Goal: Task Accomplishment & Management: Use online tool/utility

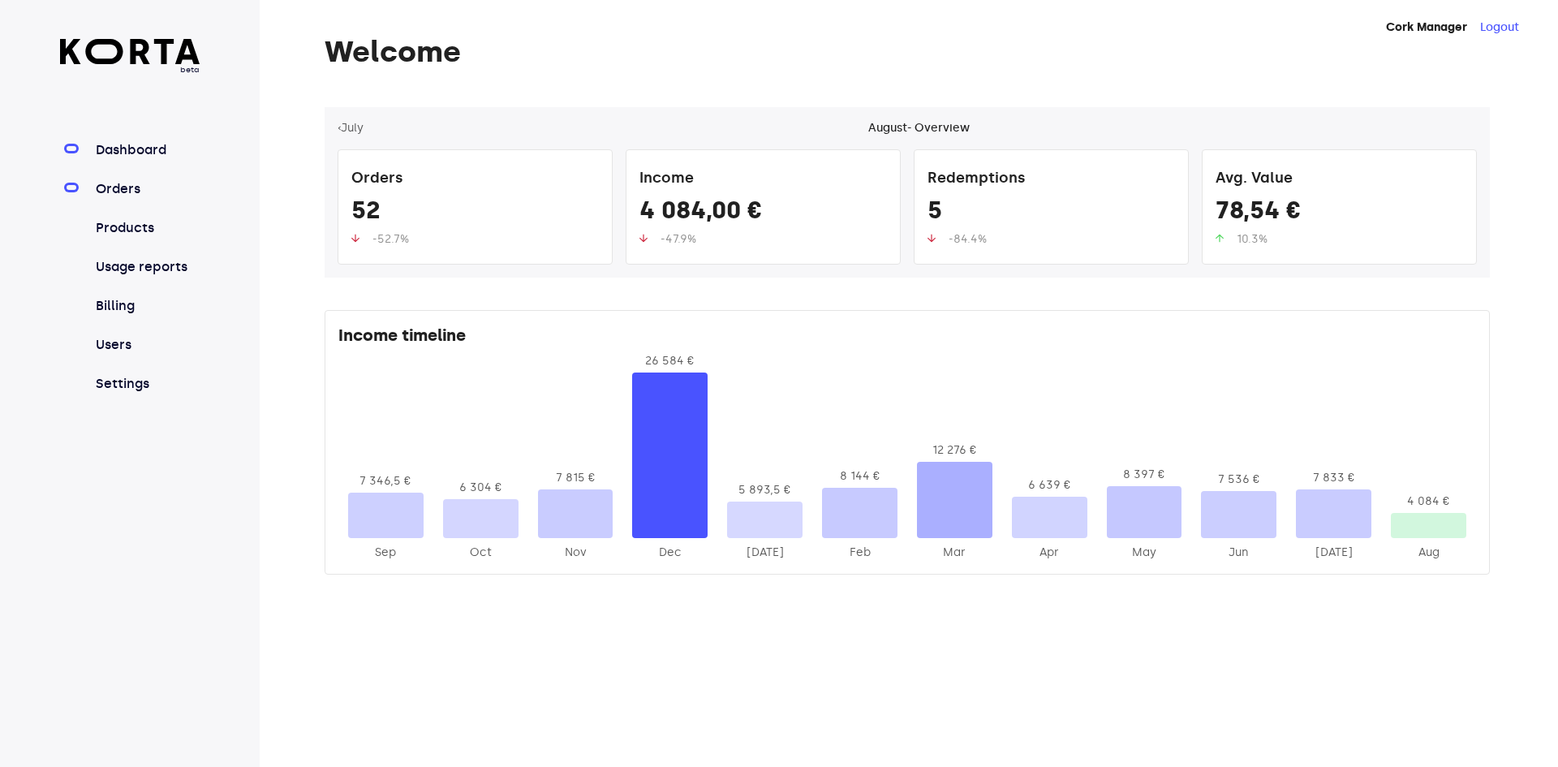
click at [153, 187] on link "Orders" at bounding box center [146, 188] width 108 height 19
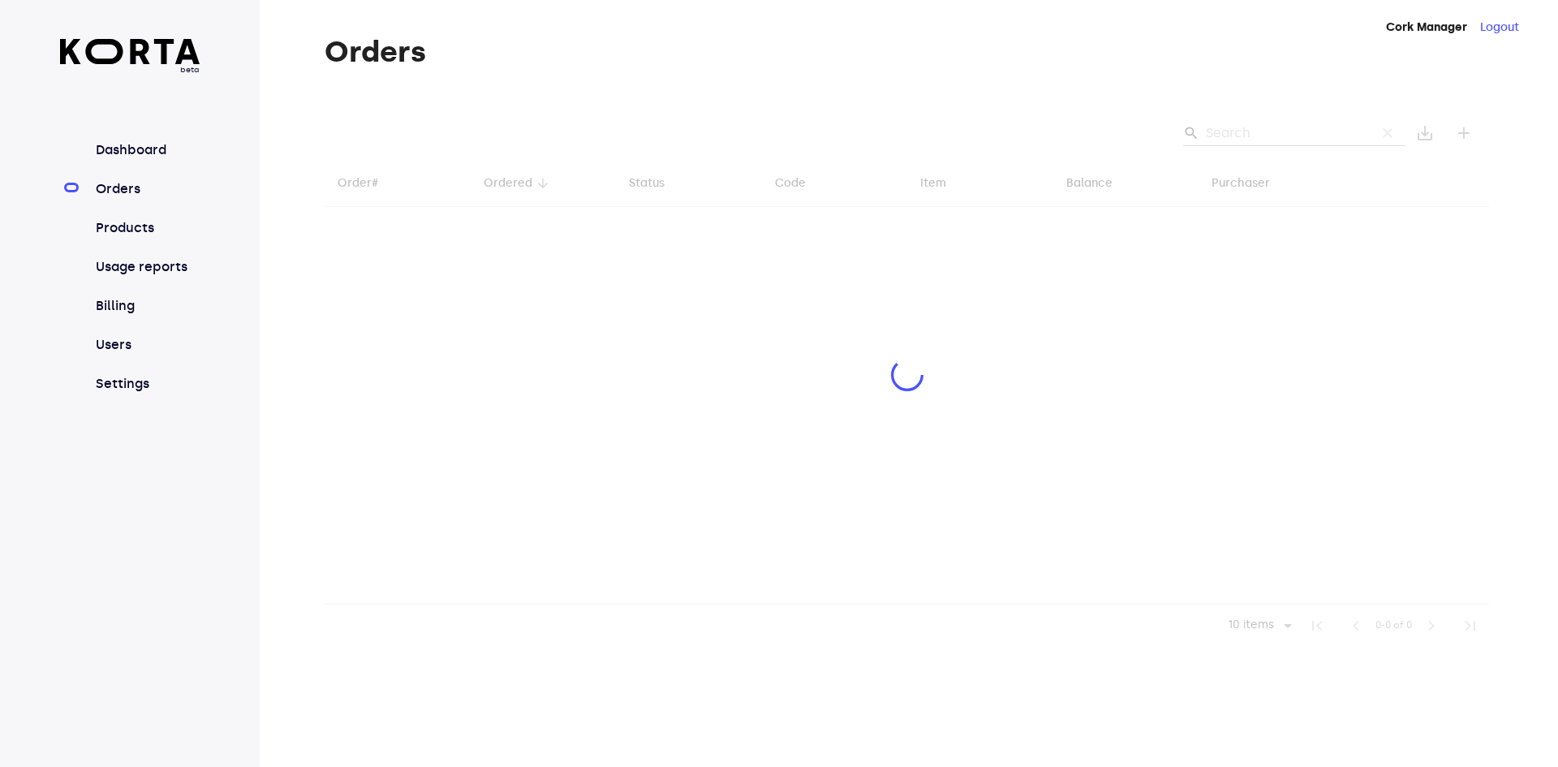
click at [1248, 132] on div at bounding box center [906, 376] width 1165 height 539
click at [1255, 136] on div at bounding box center [906, 376] width 1165 height 539
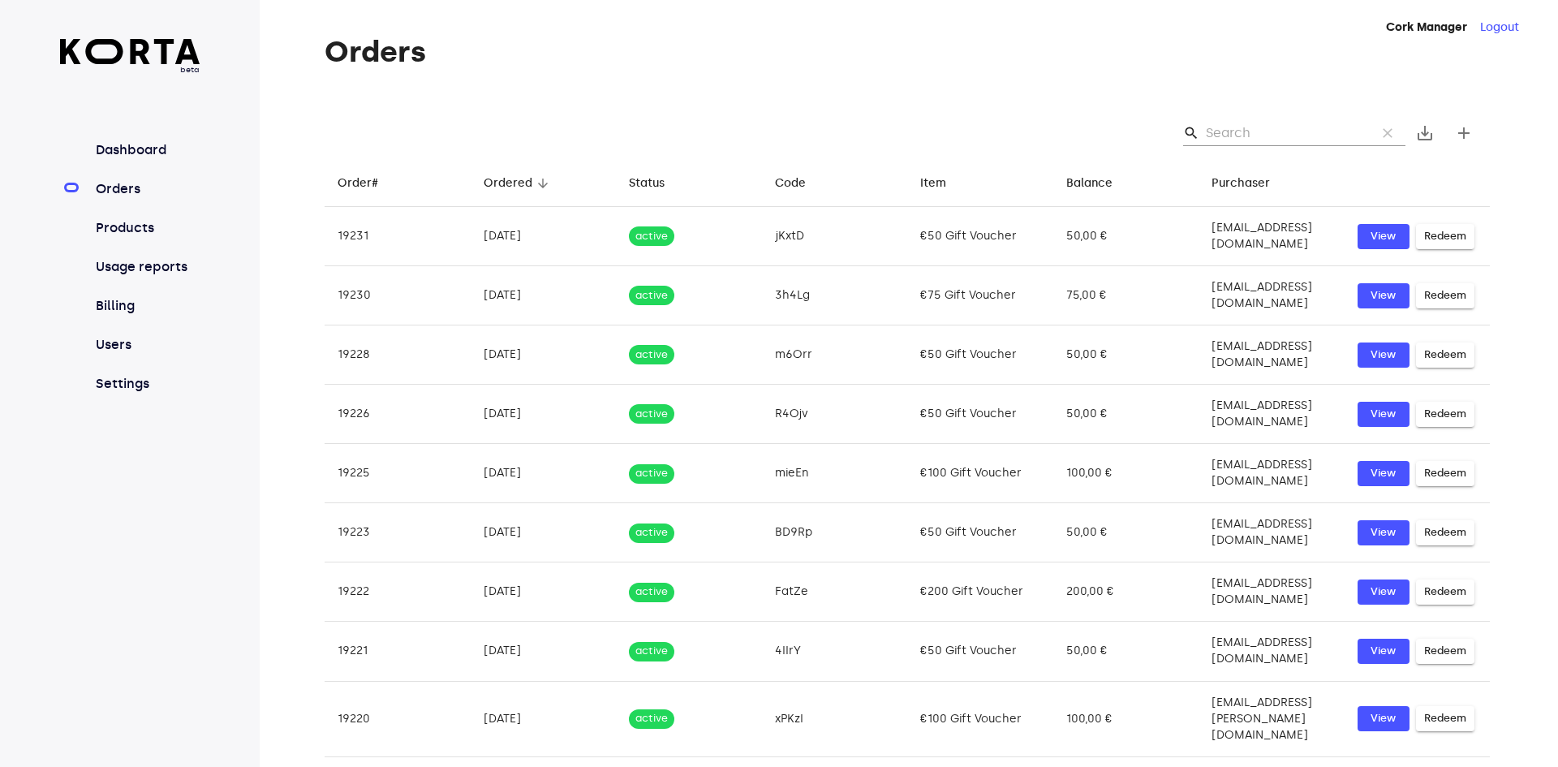
click at [1243, 139] on input "Search" at bounding box center [1283, 133] width 157 height 26
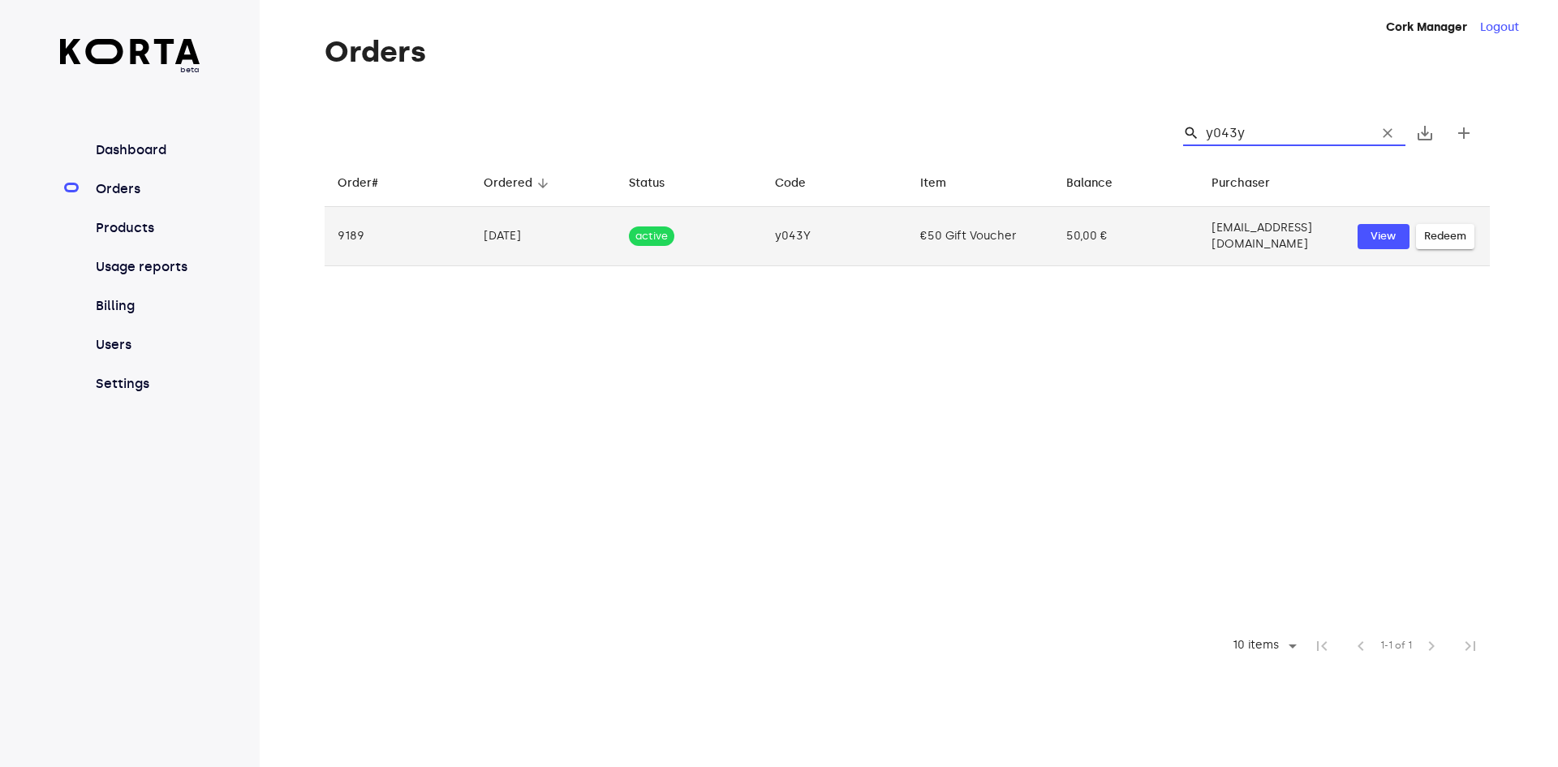
type input "y043y"
click at [1444, 236] on span "Redeem" at bounding box center [1445, 236] width 42 height 19
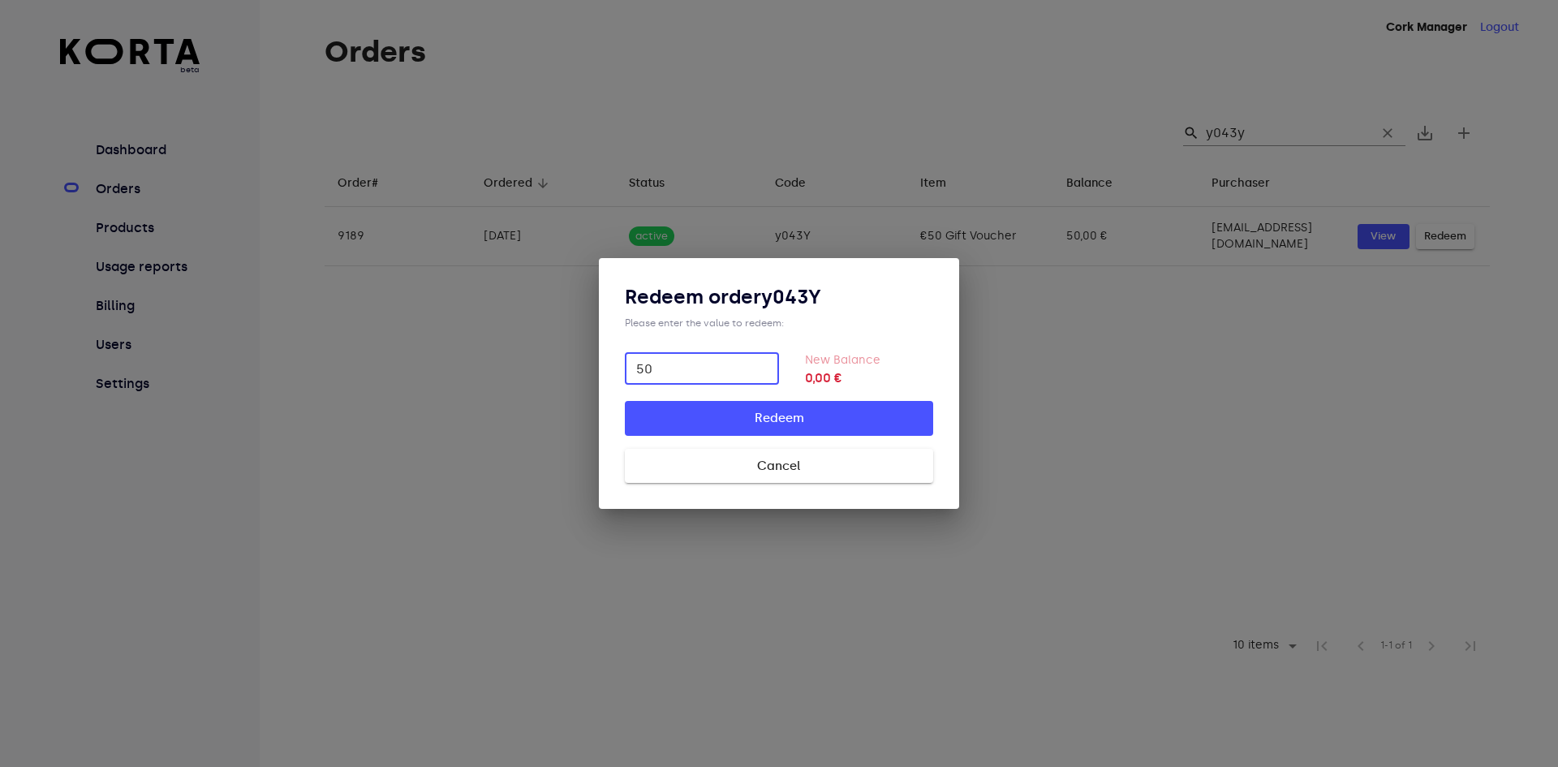
type input "50"
click at [625, 401] on button "Redeem" at bounding box center [779, 418] width 308 height 34
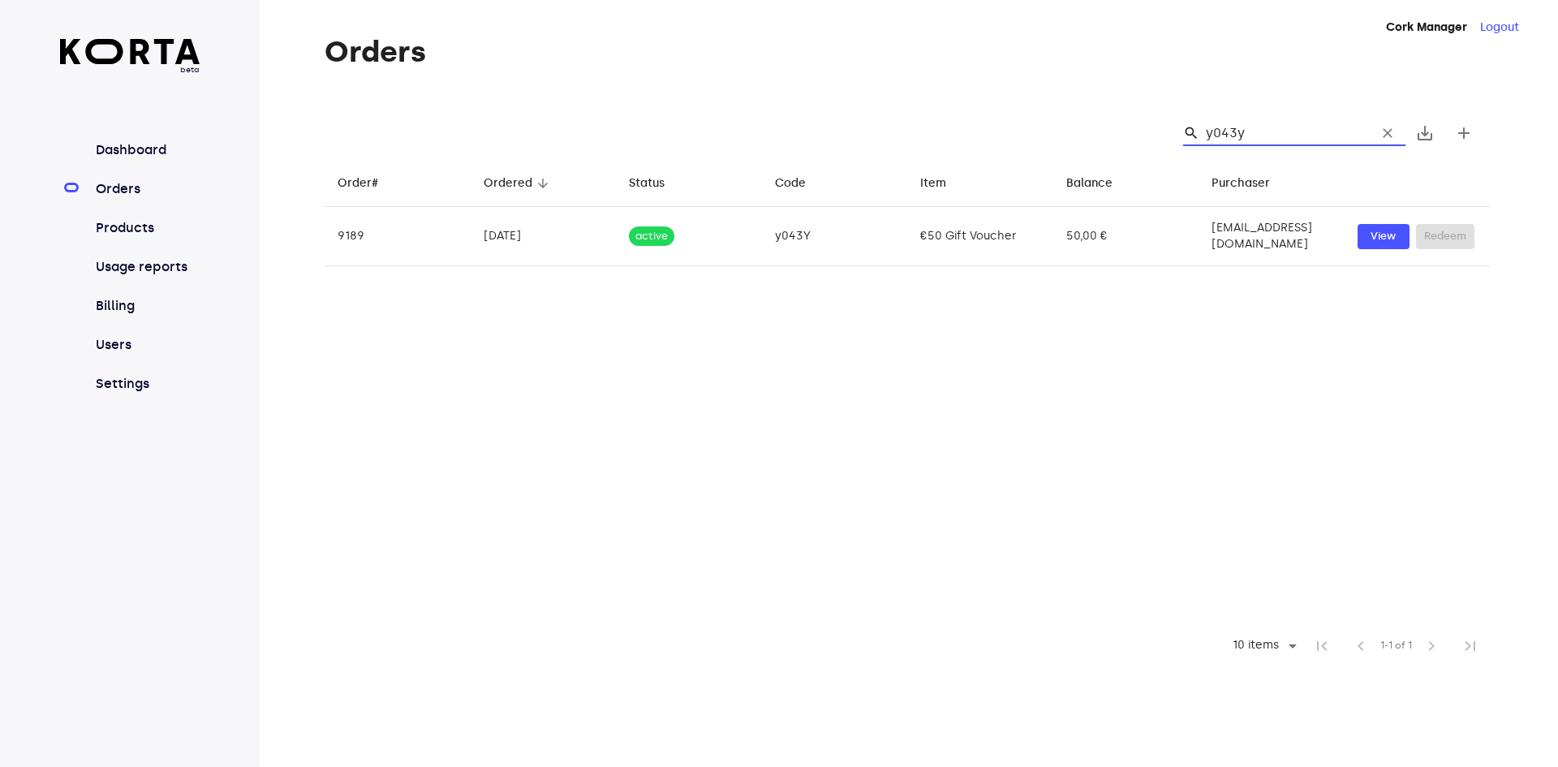
drag, startPoint x: 1263, startPoint y: 135, endPoint x: 1146, endPoint y: 139, distance: 116.9
click at [1146, 139] on div "search y043y clear save_alt add" at bounding box center [906, 133] width 1165 height 52
